Goal: Task Accomplishment & Management: Manage account settings

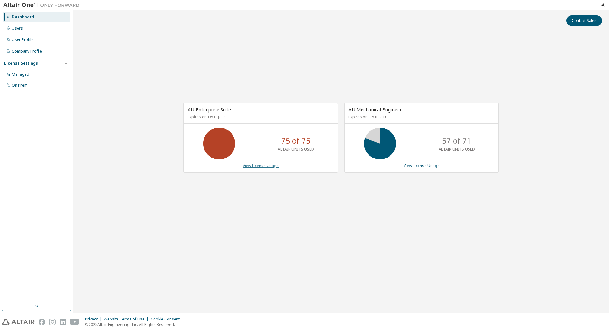
click at [253, 167] on link "View License Usage" at bounding box center [261, 165] width 36 height 5
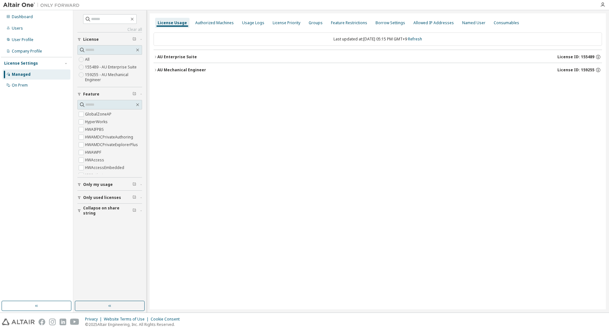
click at [156, 59] on button "AU Enterprise Suite License ID: 155489" at bounding box center [377, 57] width 448 height 14
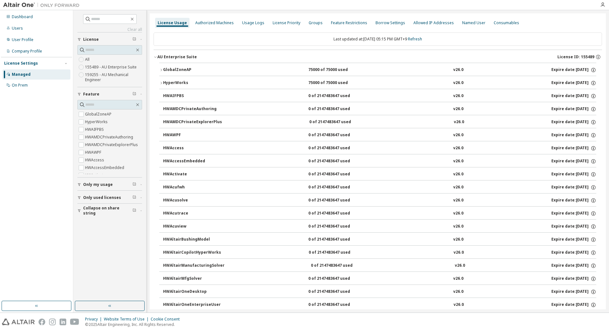
click at [161, 71] on icon "button" at bounding box center [161, 70] width 4 height 4
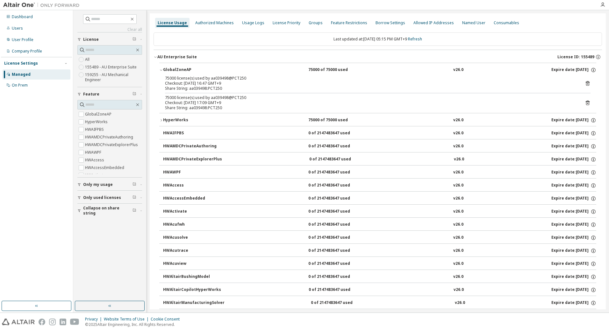
click at [586, 104] on icon at bounding box center [588, 103] width 4 height 5
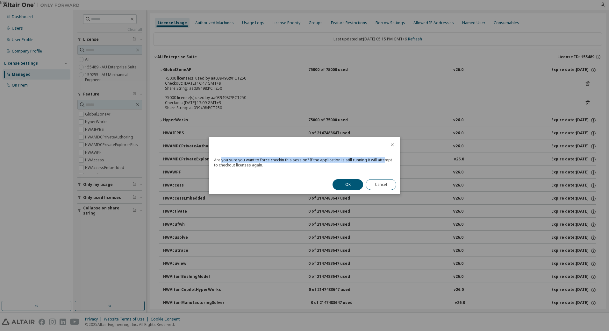
drag, startPoint x: 221, startPoint y: 160, endPoint x: 385, endPoint y: 159, distance: 163.7
click at [385, 159] on div "Are you sure you want to force checkin this session? If the application is stil…" at bounding box center [304, 163] width 181 height 10
drag, startPoint x: 385, startPoint y: 159, endPoint x: 352, endPoint y: 183, distance: 40.2
click at [352, 183] on button "OK" at bounding box center [347, 184] width 31 height 11
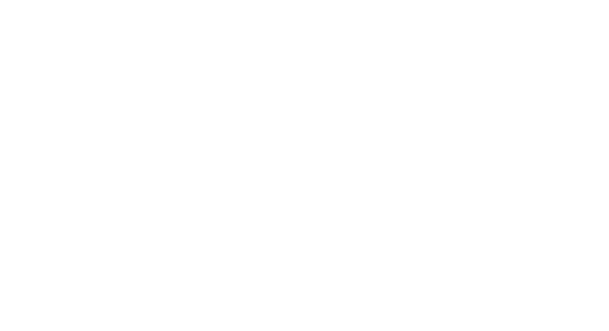
click at [422, 130] on div at bounding box center [304, 165] width 609 height 331
click at [452, 93] on div at bounding box center [304, 165] width 609 height 331
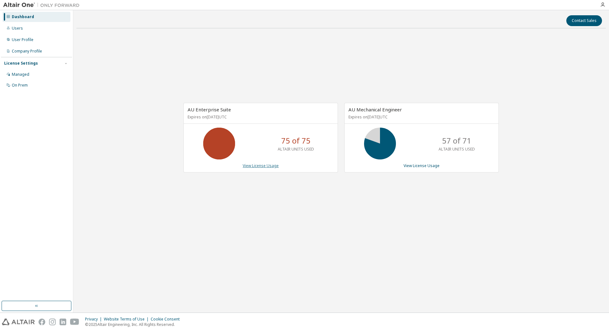
click at [258, 166] on link "View License Usage" at bounding box center [261, 165] width 36 height 5
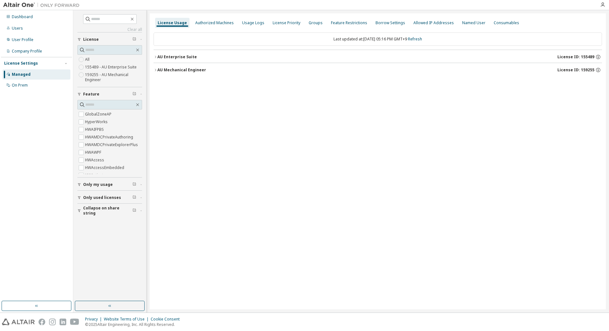
click at [157, 56] on icon "button" at bounding box center [155, 57] width 4 height 4
click at [155, 56] on icon "button" at bounding box center [155, 57] width 1 height 2
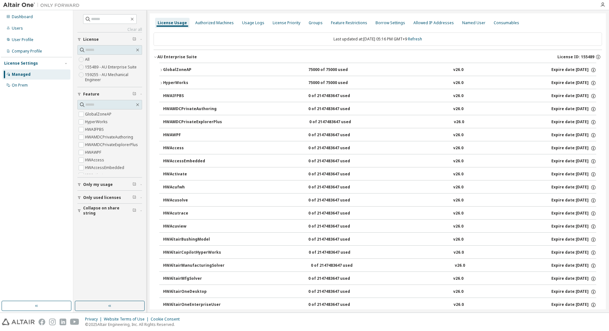
click at [160, 81] on button "HyperWorks 75000 of 75000 used v26.0 Expire date: 2026-06-01" at bounding box center [377, 83] width 437 height 14
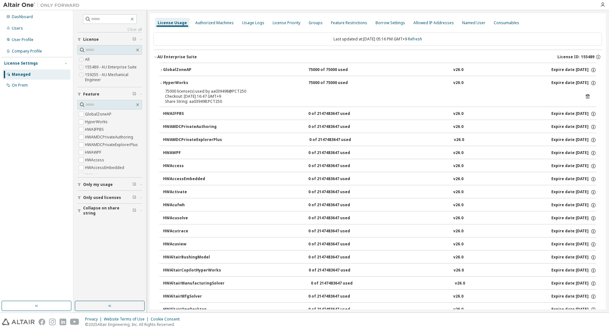
click at [161, 68] on button "GlobalZoneAP 75000 of 75000 used v26.0 Expire date: 2026-06-01" at bounding box center [377, 70] width 437 height 14
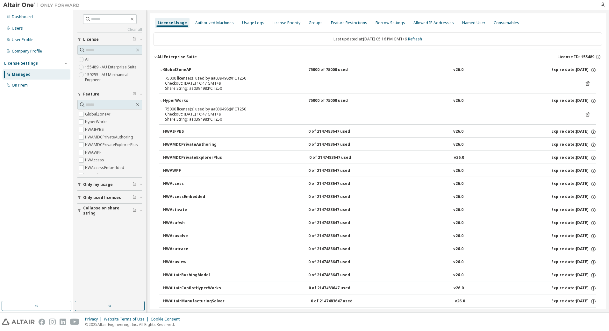
drag, startPoint x: 583, startPoint y: 83, endPoint x: 463, endPoint y: 85, distance: 119.7
click at [463, 85] on div "75000 license(s) used by aa039498@PCT250 Checkout: 2025-10-10 16:47 GMT+9 Share…" at bounding box center [377, 83] width 425 height 15
click at [585, 114] on icon at bounding box center [588, 114] width 6 height 6
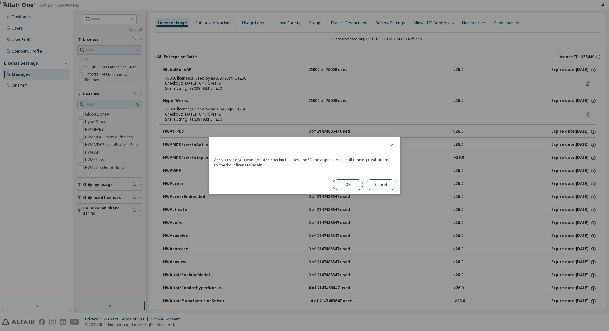
click at [351, 184] on button "OK" at bounding box center [347, 184] width 31 height 11
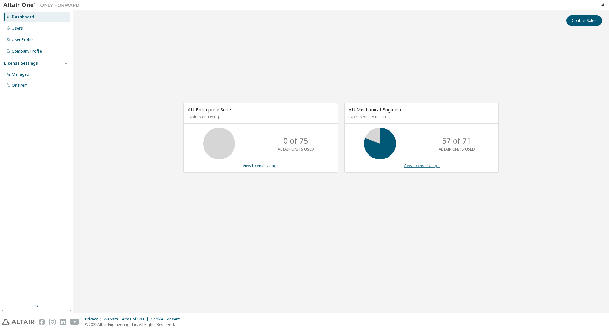
click at [414, 167] on link "View License Usage" at bounding box center [421, 165] width 36 height 5
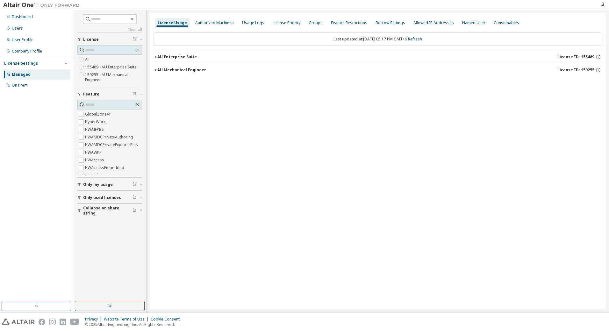
click at [155, 70] on icon "button" at bounding box center [155, 70] width 4 height 4
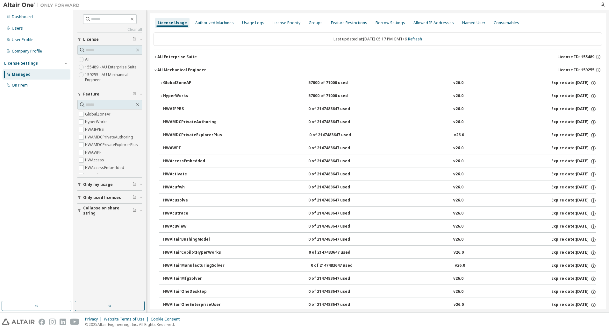
click at [161, 96] on icon "button" at bounding box center [161, 96] width 4 height 4
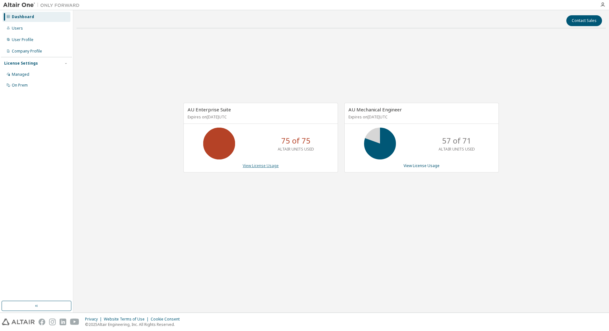
click at [266, 166] on link "View License Usage" at bounding box center [261, 165] width 36 height 5
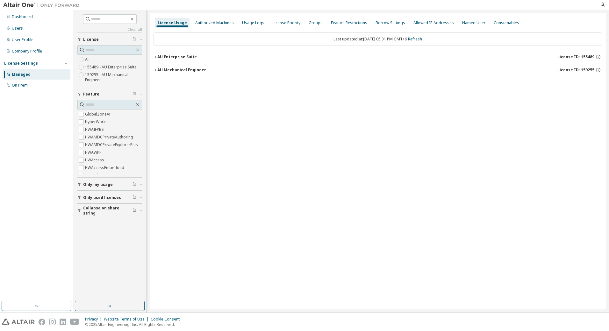
click at [157, 57] on icon "button" at bounding box center [155, 57] width 4 height 4
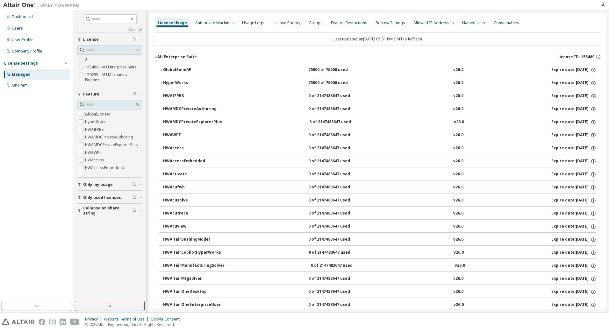
click at [160, 83] on icon "button" at bounding box center [161, 83] width 4 height 4
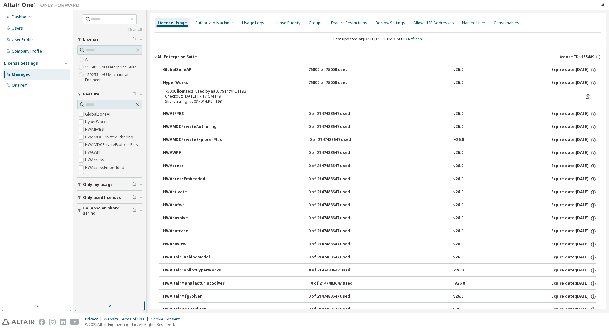
click at [160, 83] on icon "button" at bounding box center [161, 83] width 4 height 4
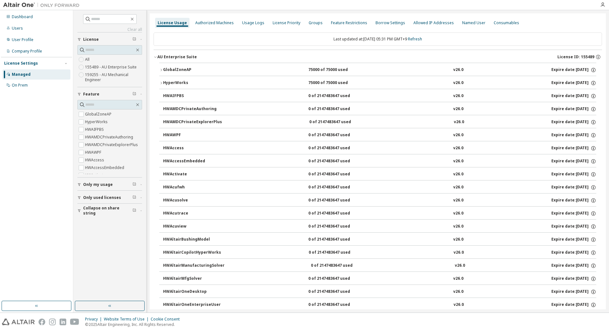
click at [160, 70] on icon "button" at bounding box center [161, 70] width 4 height 4
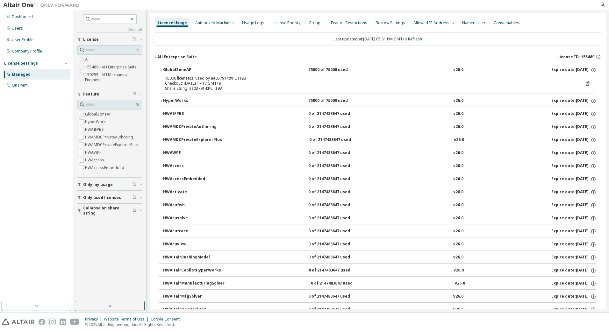
click at [161, 100] on icon "button" at bounding box center [161, 101] width 4 height 4
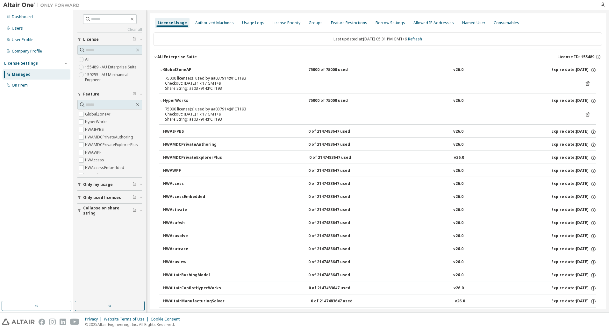
click at [586, 115] on icon at bounding box center [588, 114] width 4 height 5
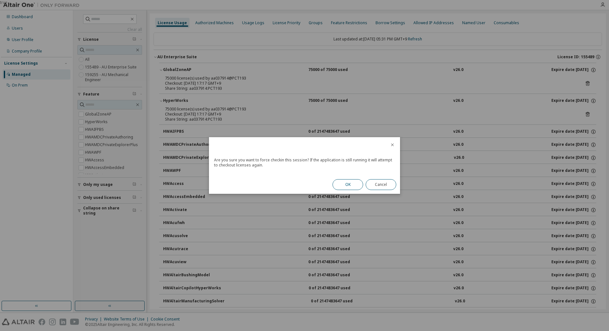
click at [347, 181] on button "OK" at bounding box center [347, 184] width 31 height 11
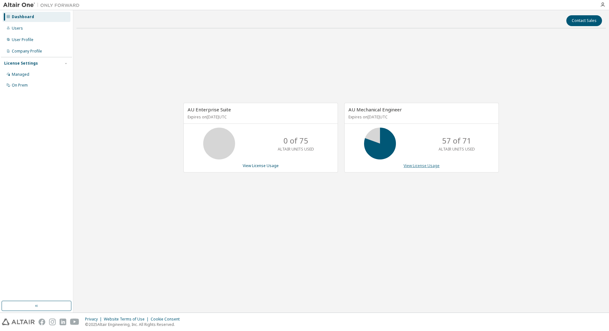
click at [409, 165] on link "View License Usage" at bounding box center [421, 165] width 36 height 5
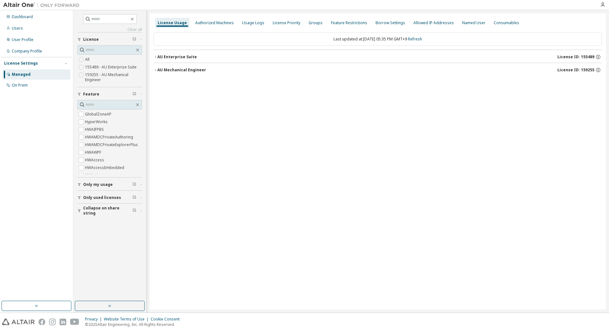
click at [155, 71] on icon "button" at bounding box center [155, 70] width 1 height 2
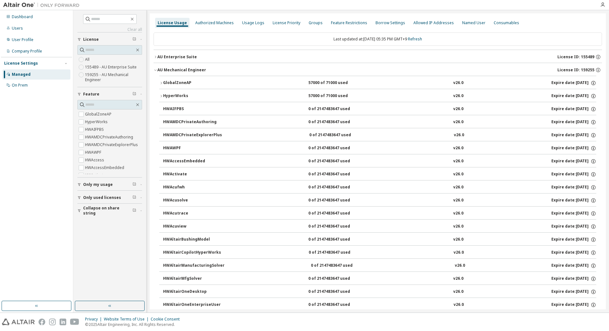
click at [161, 94] on icon "button" at bounding box center [161, 96] width 4 height 4
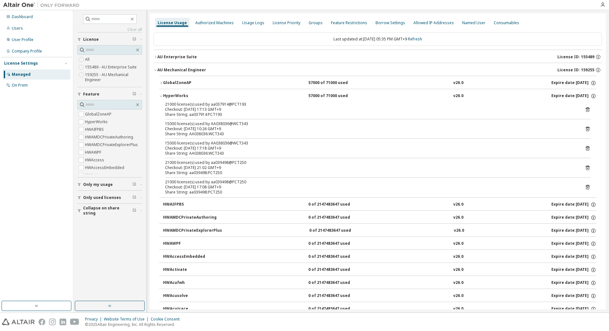
click at [585, 111] on icon at bounding box center [588, 110] width 6 height 6
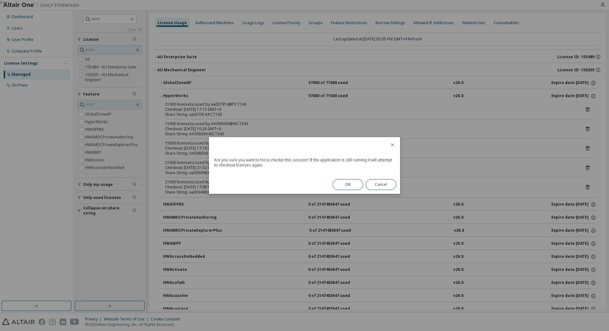
click at [352, 184] on button "OK" at bounding box center [347, 184] width 31 height 11
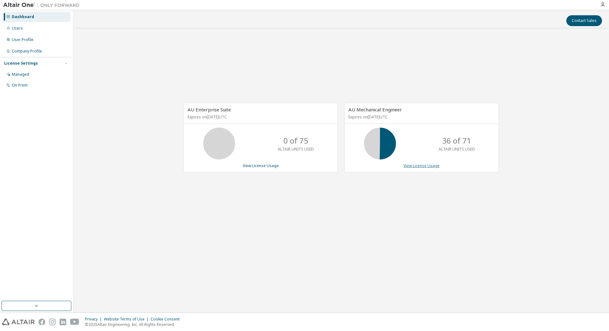
click at [424, 168] on link "View License Usage" at bounding box center [421, 165] width 36 height 5
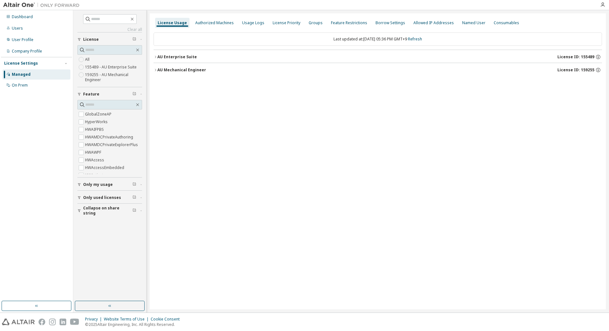
click at [156, 69] on icon "button" at bounding box center [155, 70] width 4 height 4
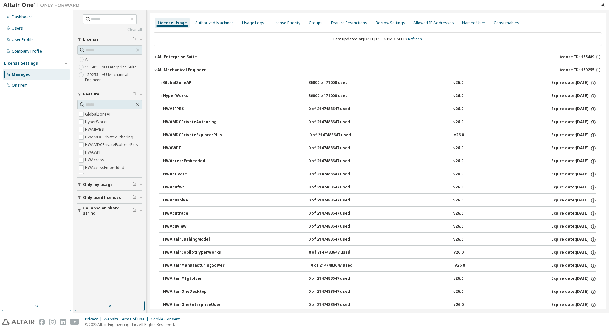
click at [162, 94] on button "HyperWorks 36000 of 71000 used v26.0 Expire date: [DATE]" at bounding box center [377, 96] width 437 height 14
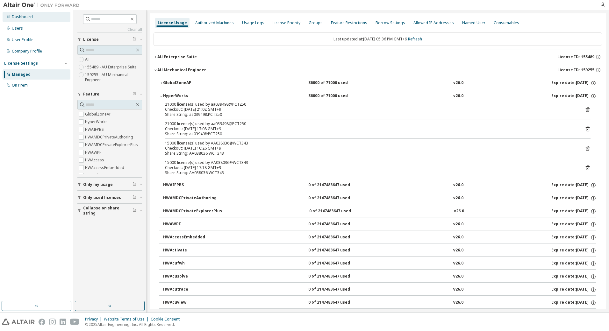
click at [43, 20] on div "Dashboard" at bounding box center [37, 17] width 68 height 10
